Goal: Task Accomplishment & Management: Manage account settings

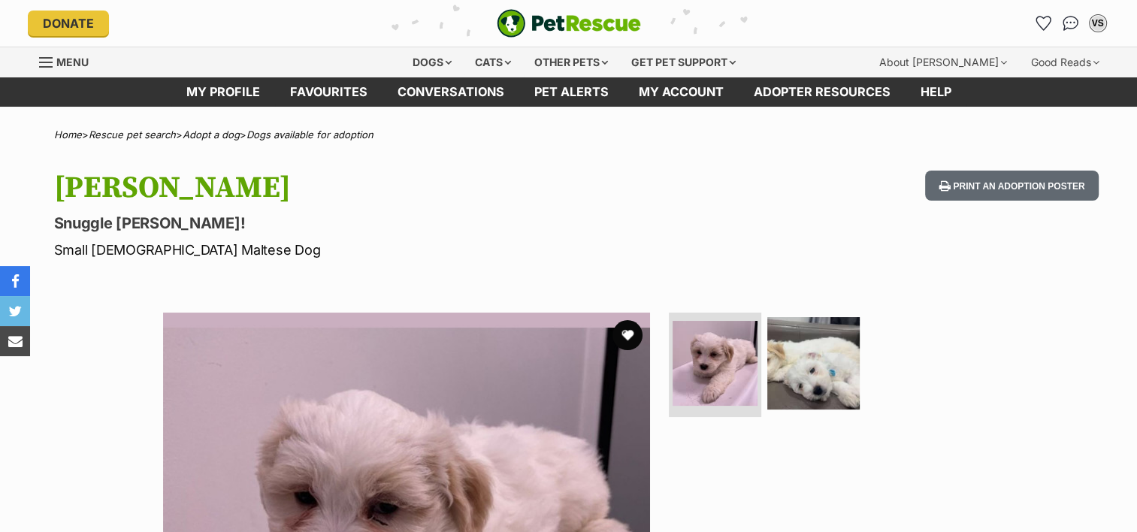
drag, startPoint x: 616, startPoint y: 221, endPoint x: 625, endPoint y: 230, distance: 12.8
drag, startPoint x: 625, startPoint y: 230, endPoint x: 1042, endPoint y: 17, distance: 467.8
click at [1042, 17] on icon "Favourites" at bounding box center [1043, 24] width 20 height 20
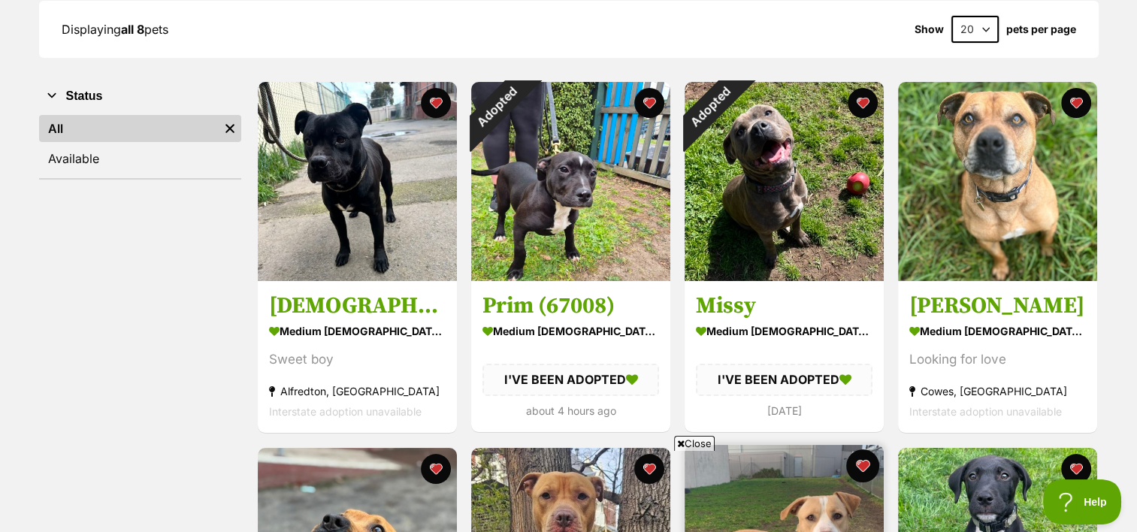
scroll to position [150, 0]
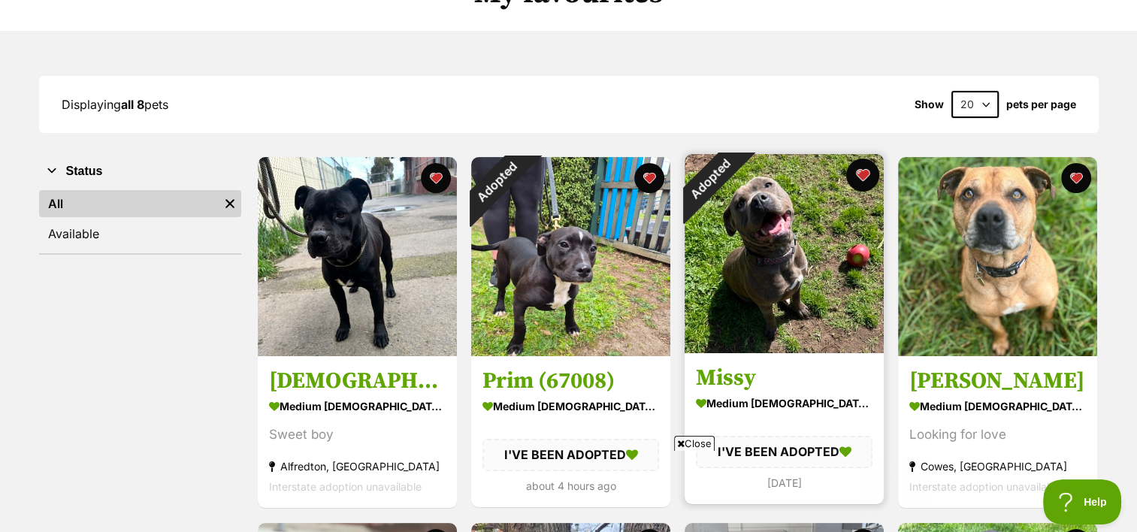
click at [866, 172] on button "favourite" at bounding box center [862, 175] width 33 height 33
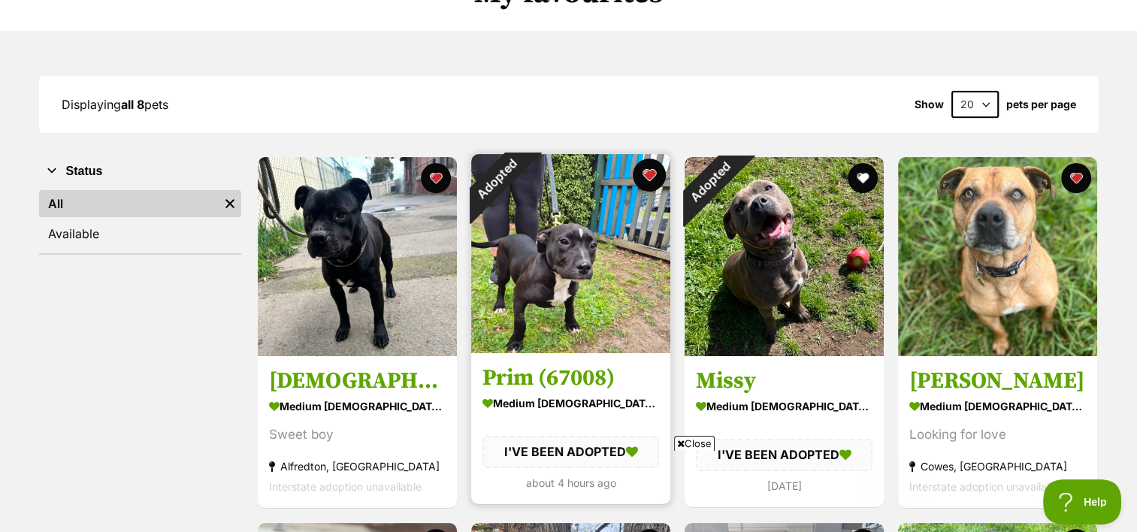
click at [646, 174] on button "favourite" at bounding box center [649, 175] width 33 height 33
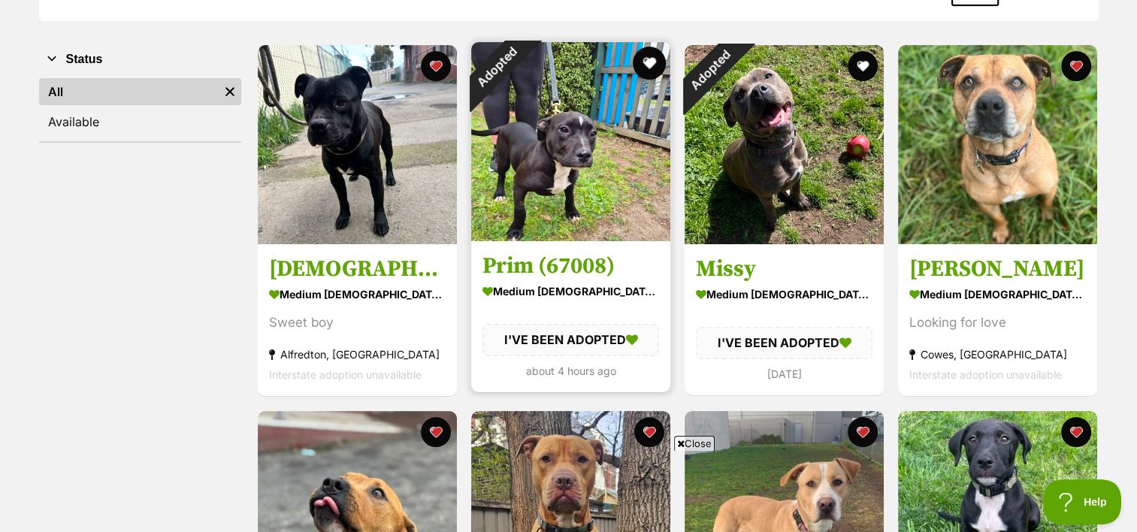
scroll to position [451, 0]
